Goal: Download file/media

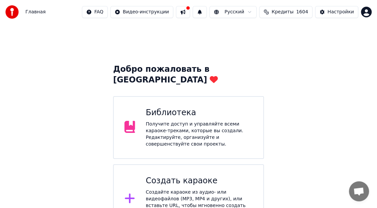
click at [171, 108] on div "Библиотека" at bounding box center [199, 113] width 107 height 11
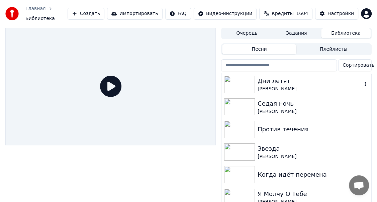
click at [316, 78] on div "Дни летят" at bounding box center [309, 81] width 104 height 9
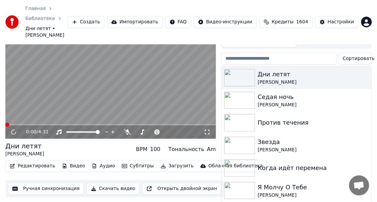
scroll to position [33, 0]
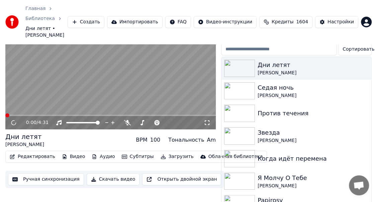
click at [109, 174] on button "Скачать видео" at bounding box center [113, 180] width 53 height 12
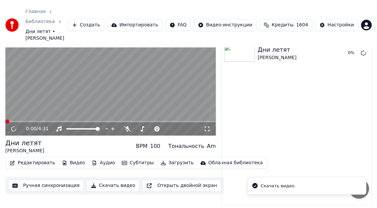
scroll to position [19, 0]
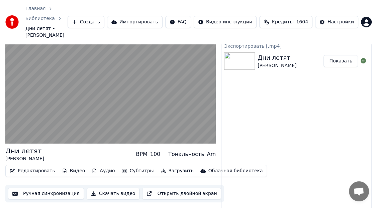
click at [343, 55] on button "Показать" at bounding box center [340, 61] width 34 height 12
